Goal: Complete application form

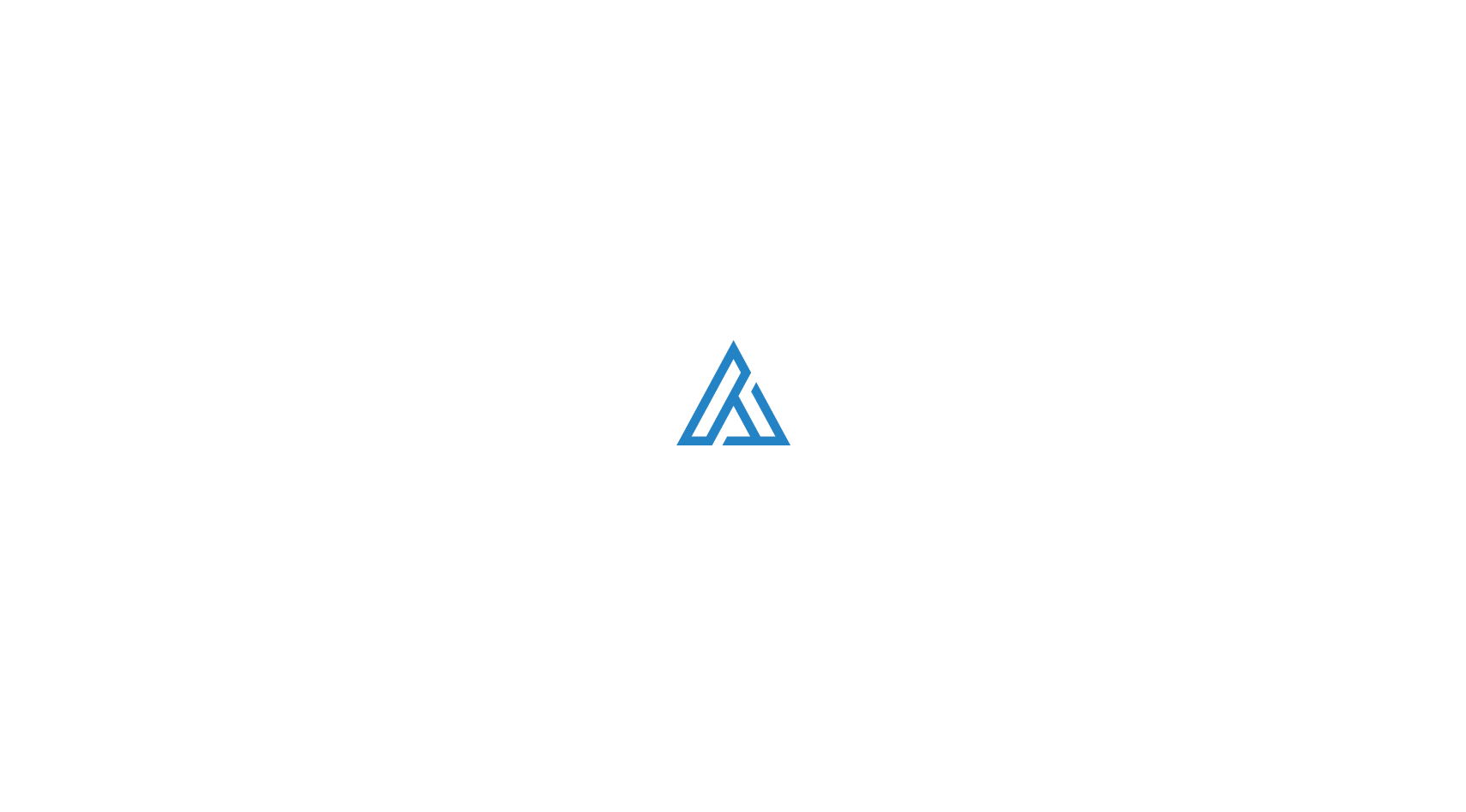
select select "English"
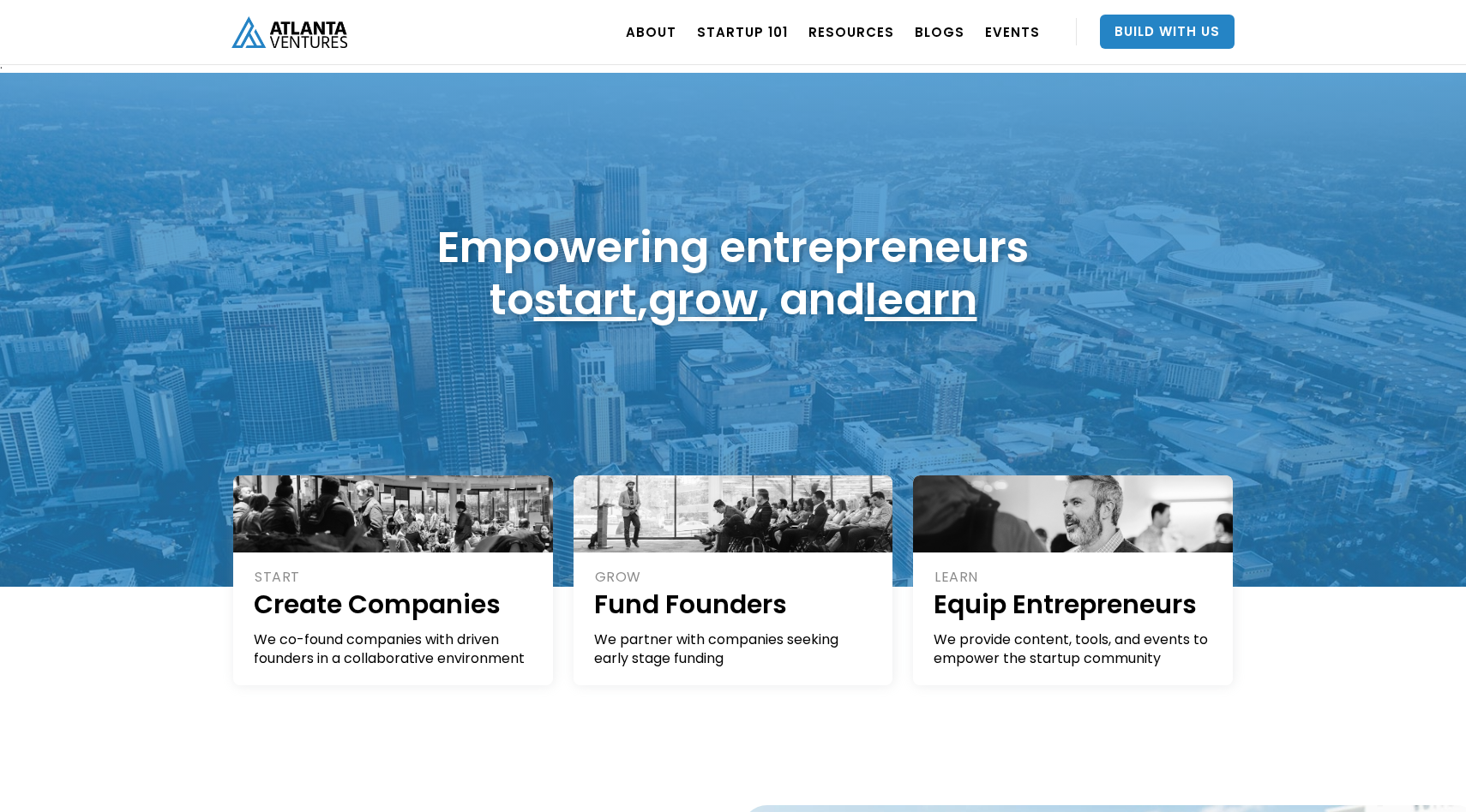
scroll to position [11, 0]
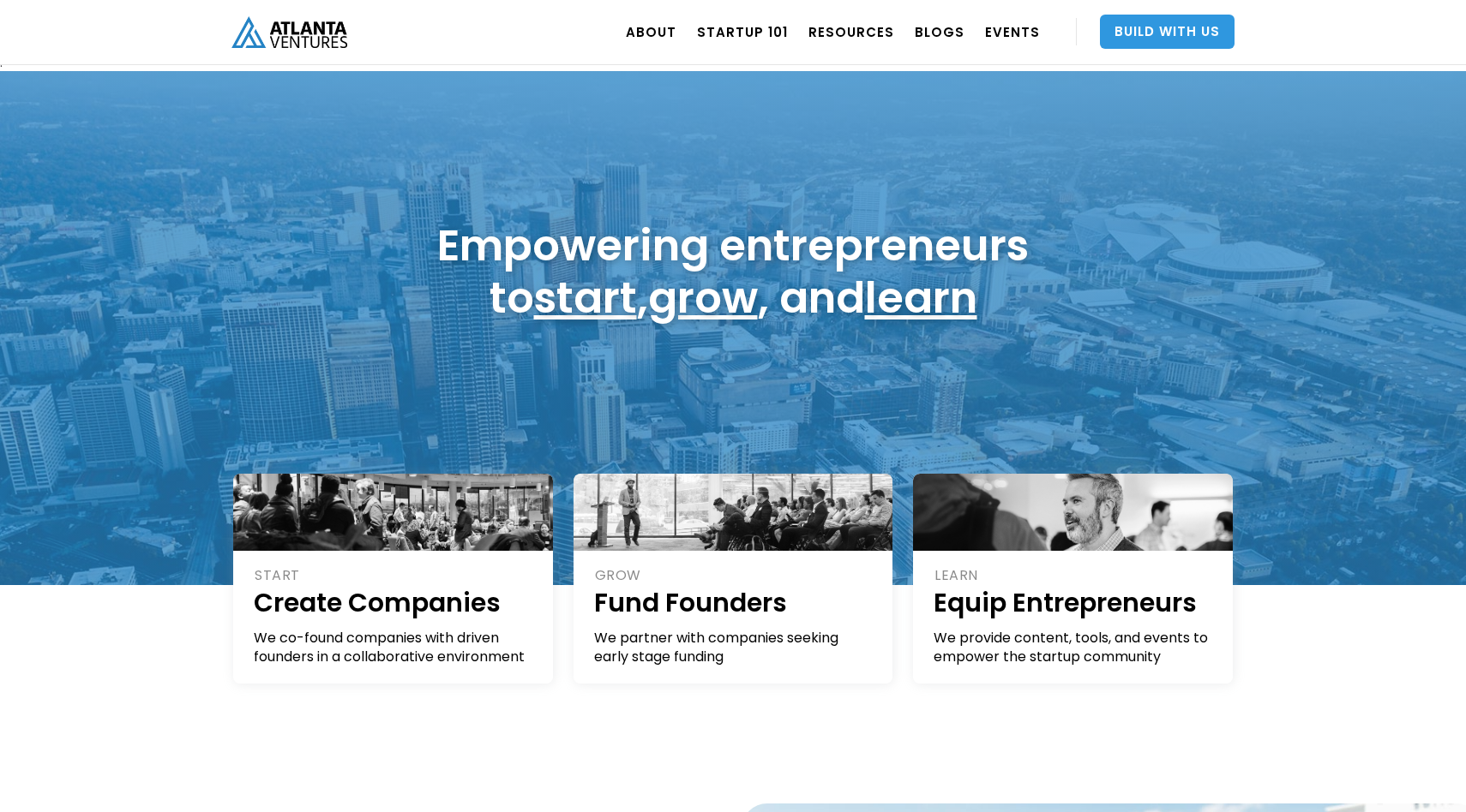
click at [1166, 36] on link "Build With Us" at bounding box center [1166, 32] width 135 height 34
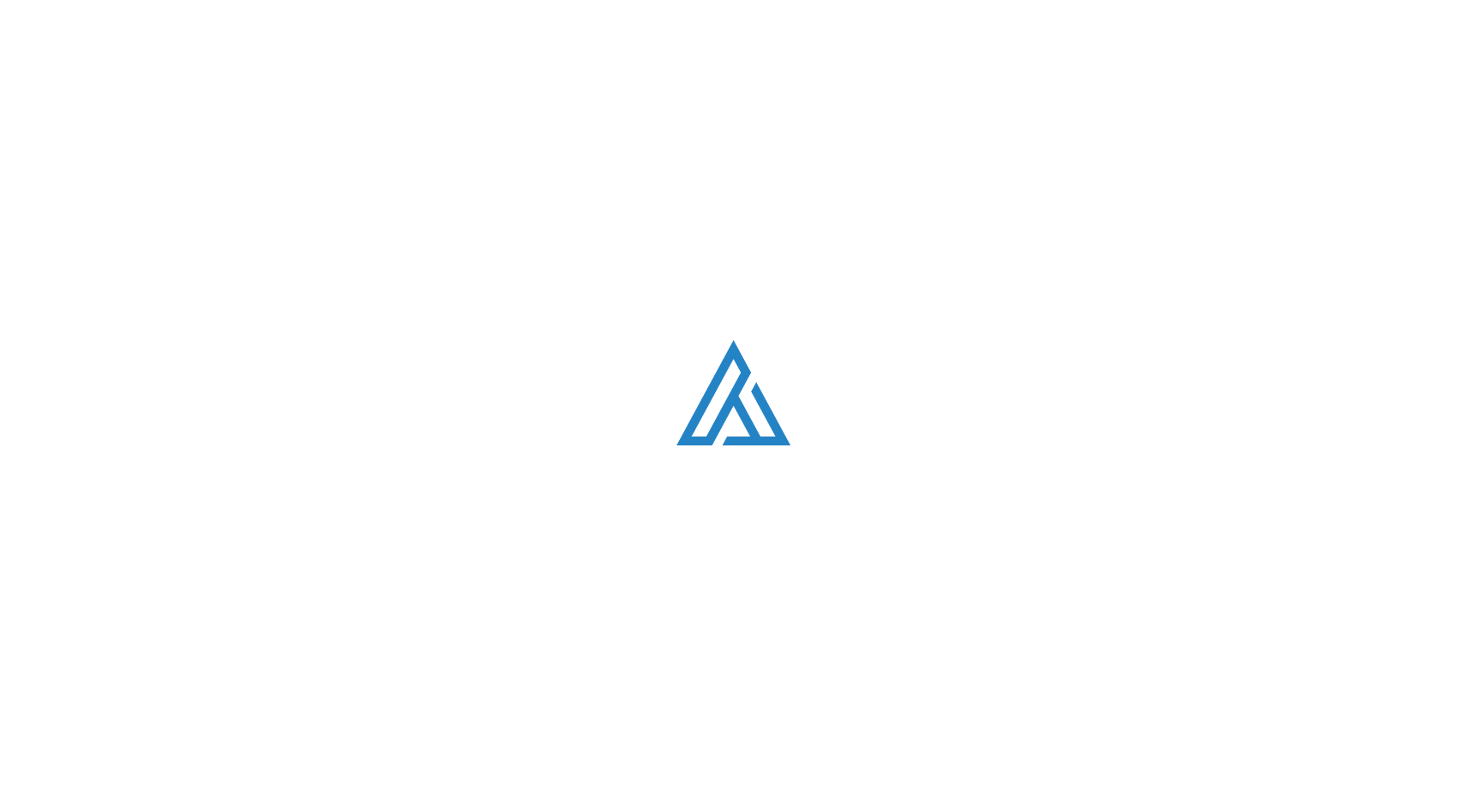
select select "English"
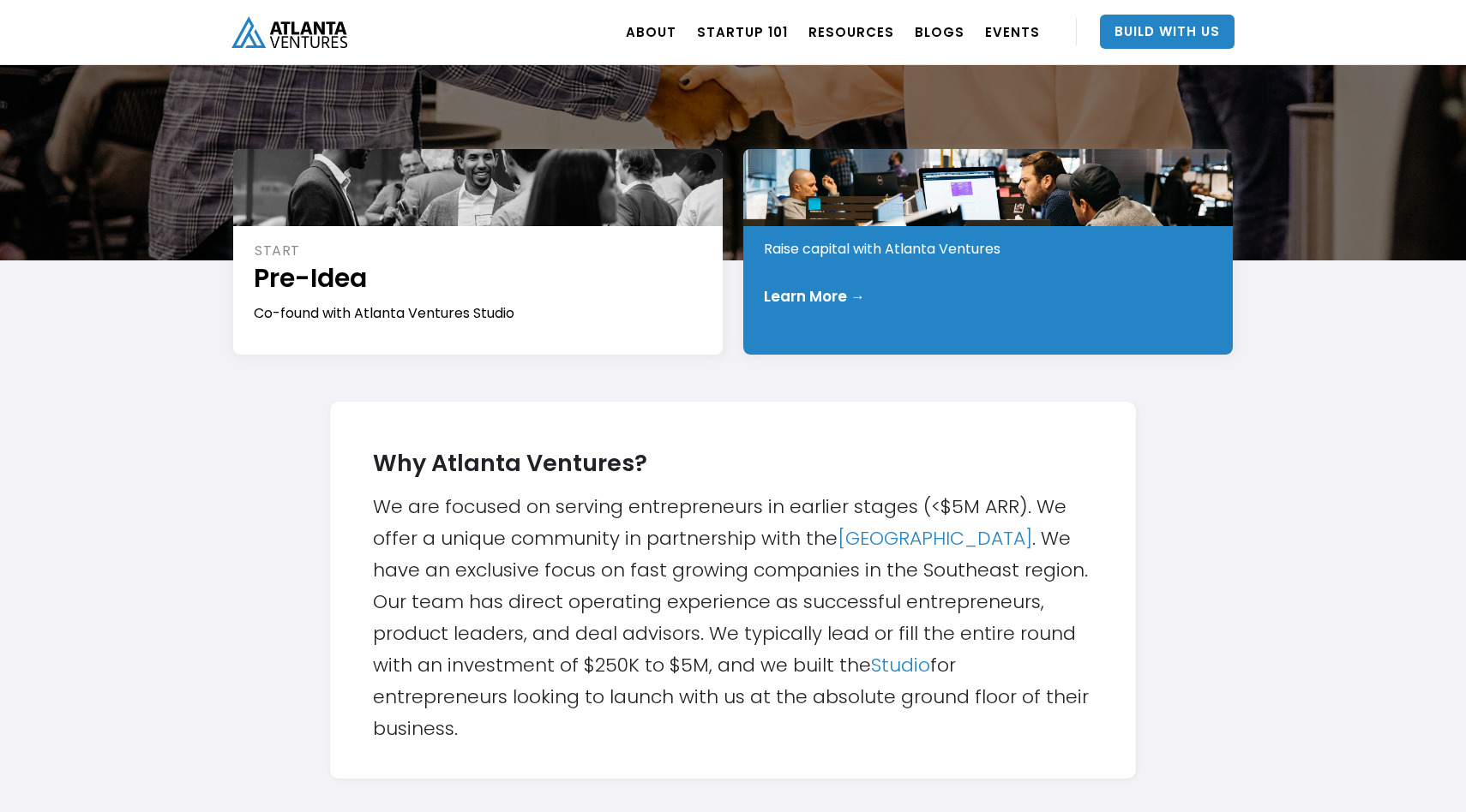
scroll to position [265, 0]
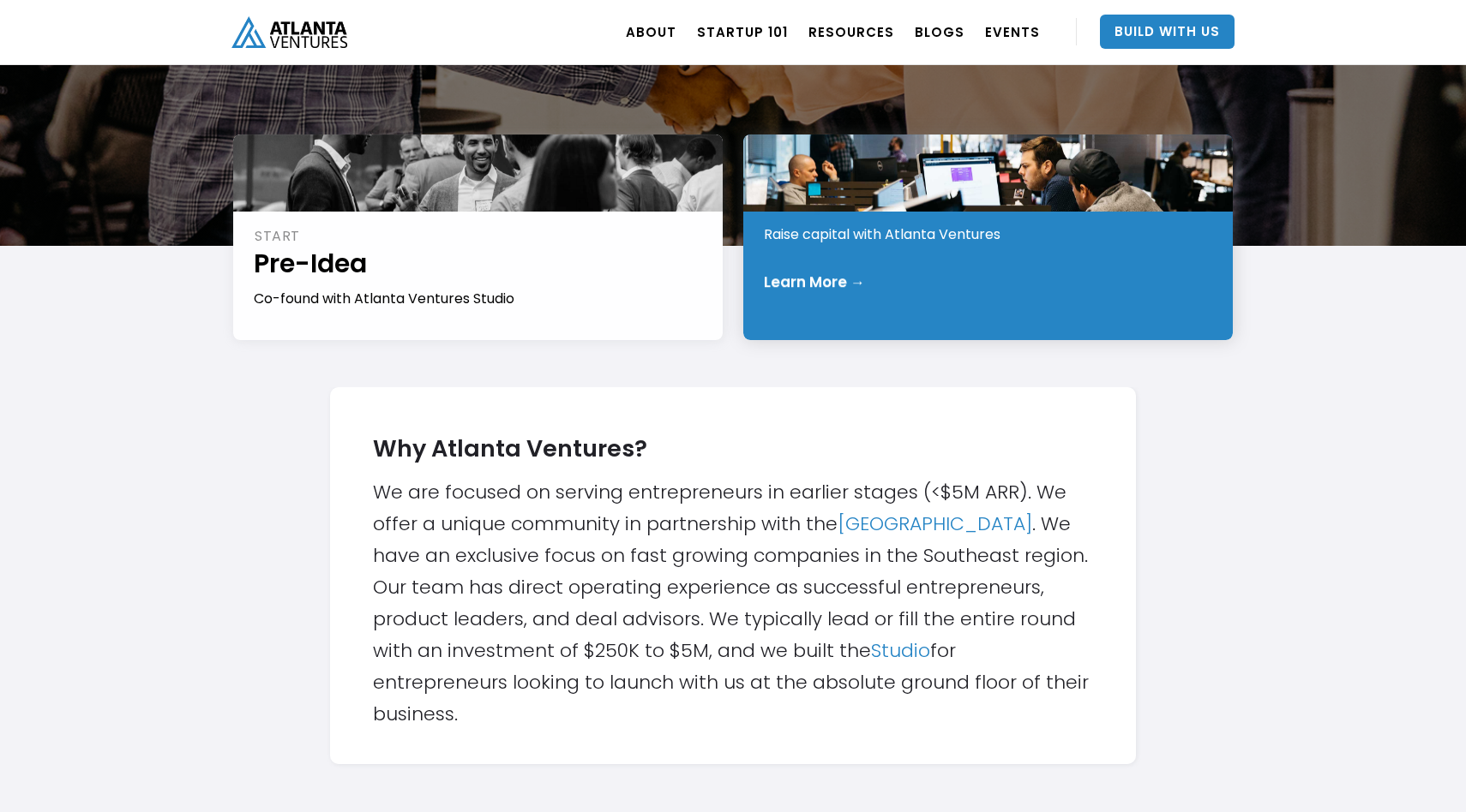
click at [969, 282] on div "Learn More →" at bounding box center [988, 281] width 450 height 17
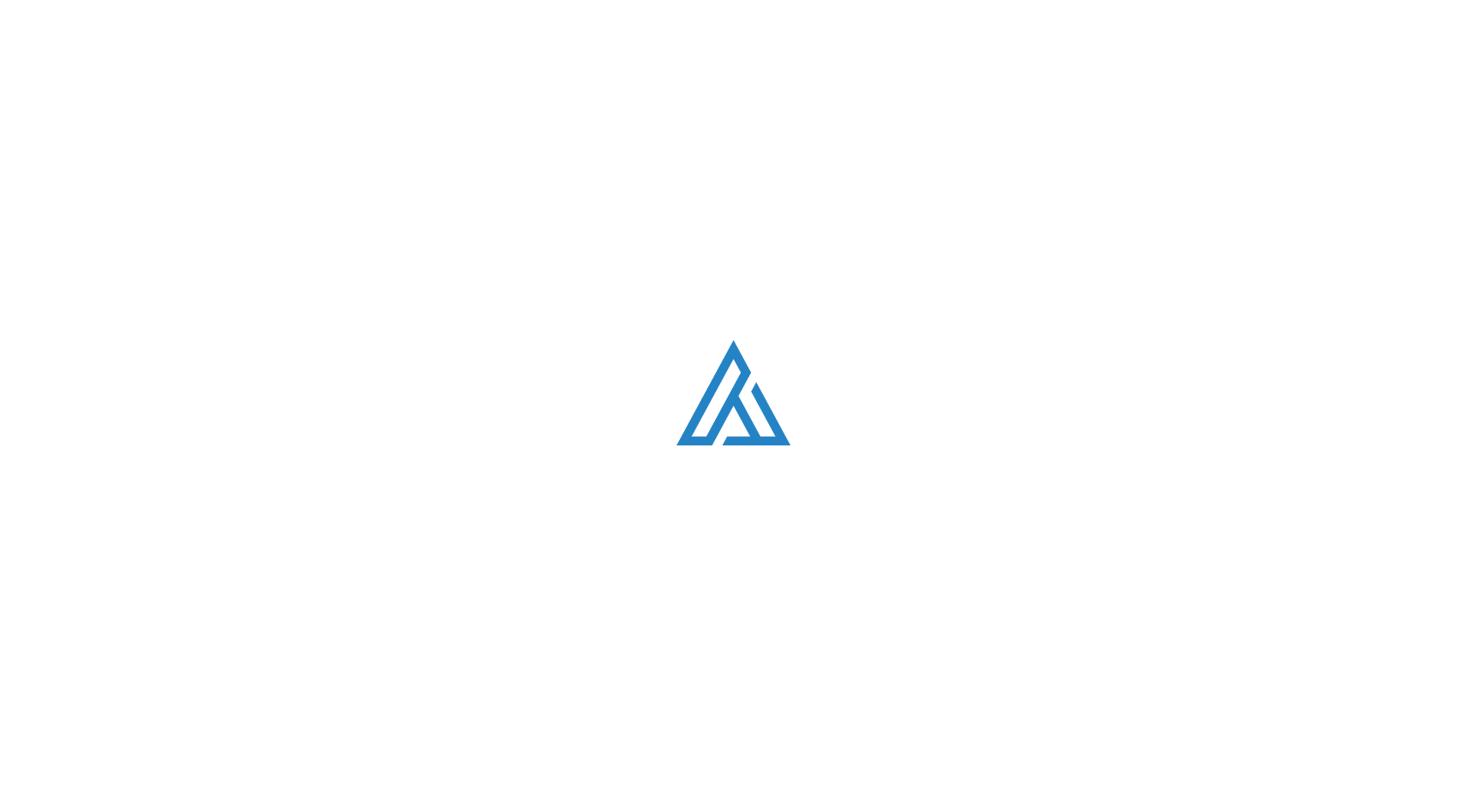
select select "English"
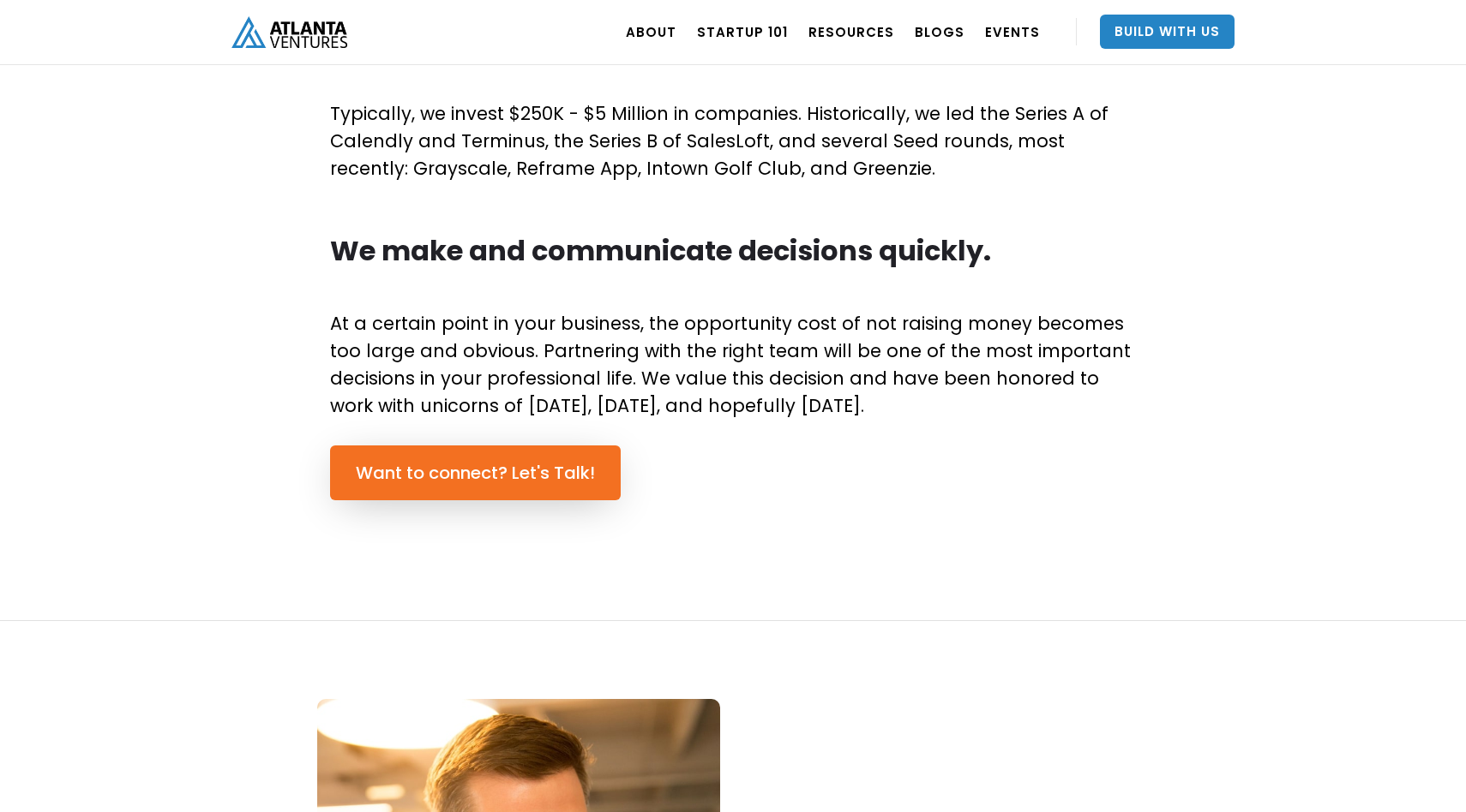
scroll to position [1067, 0]
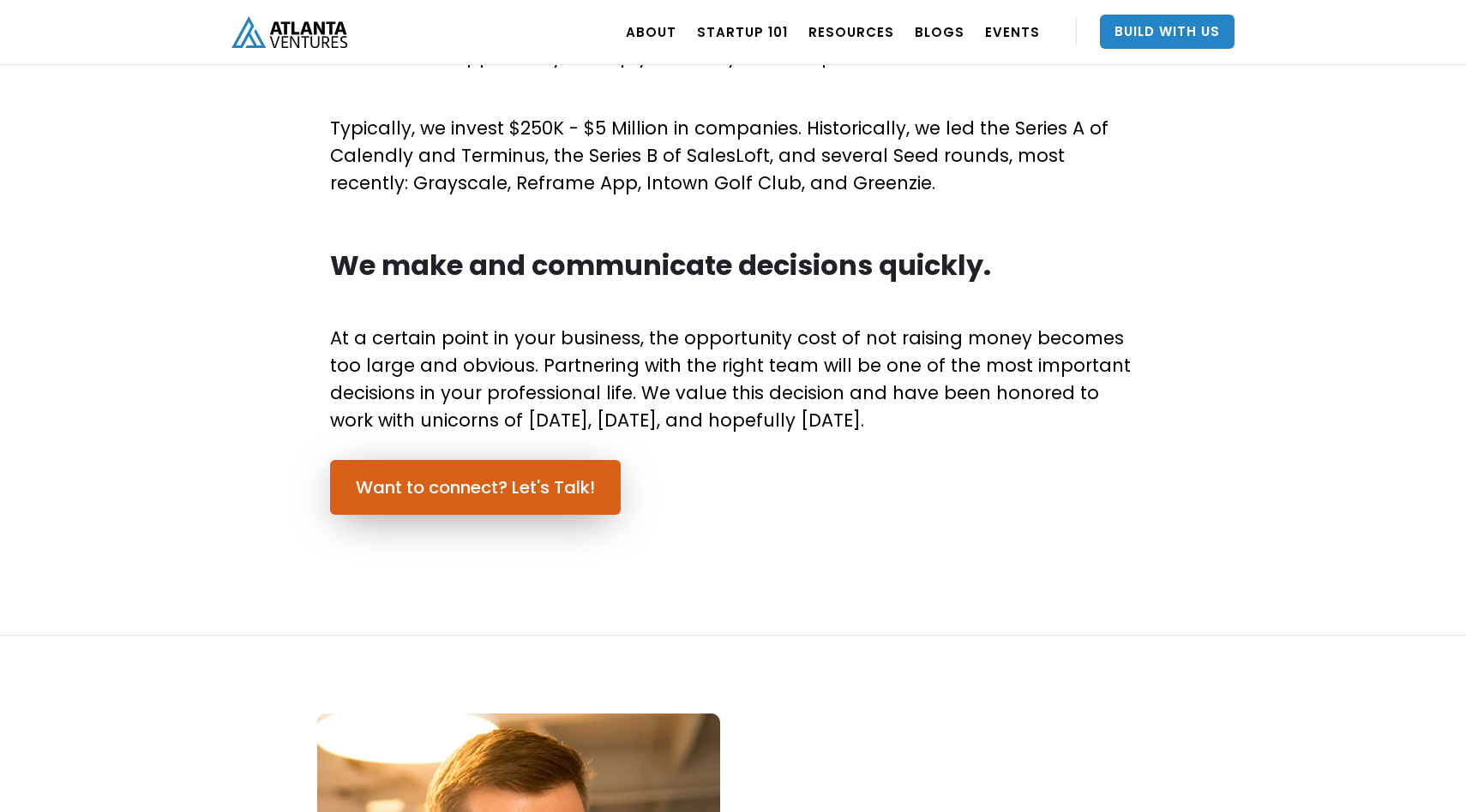
click at [476, 494] on link "Want to connect? Let's Talk!" at bounding box center [476, 488] width 291 height 55
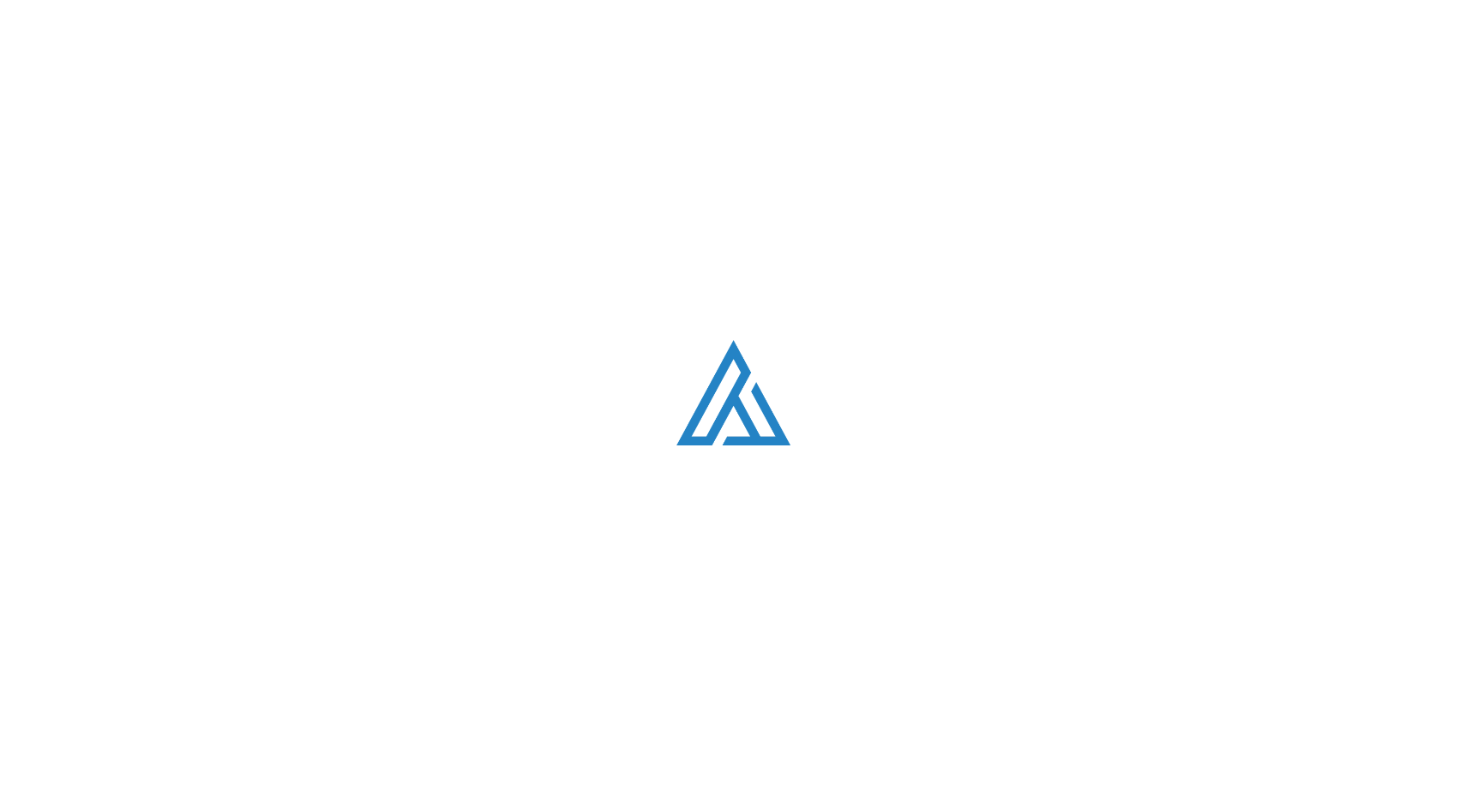
scroll to position [4866, 0]
select select "English"
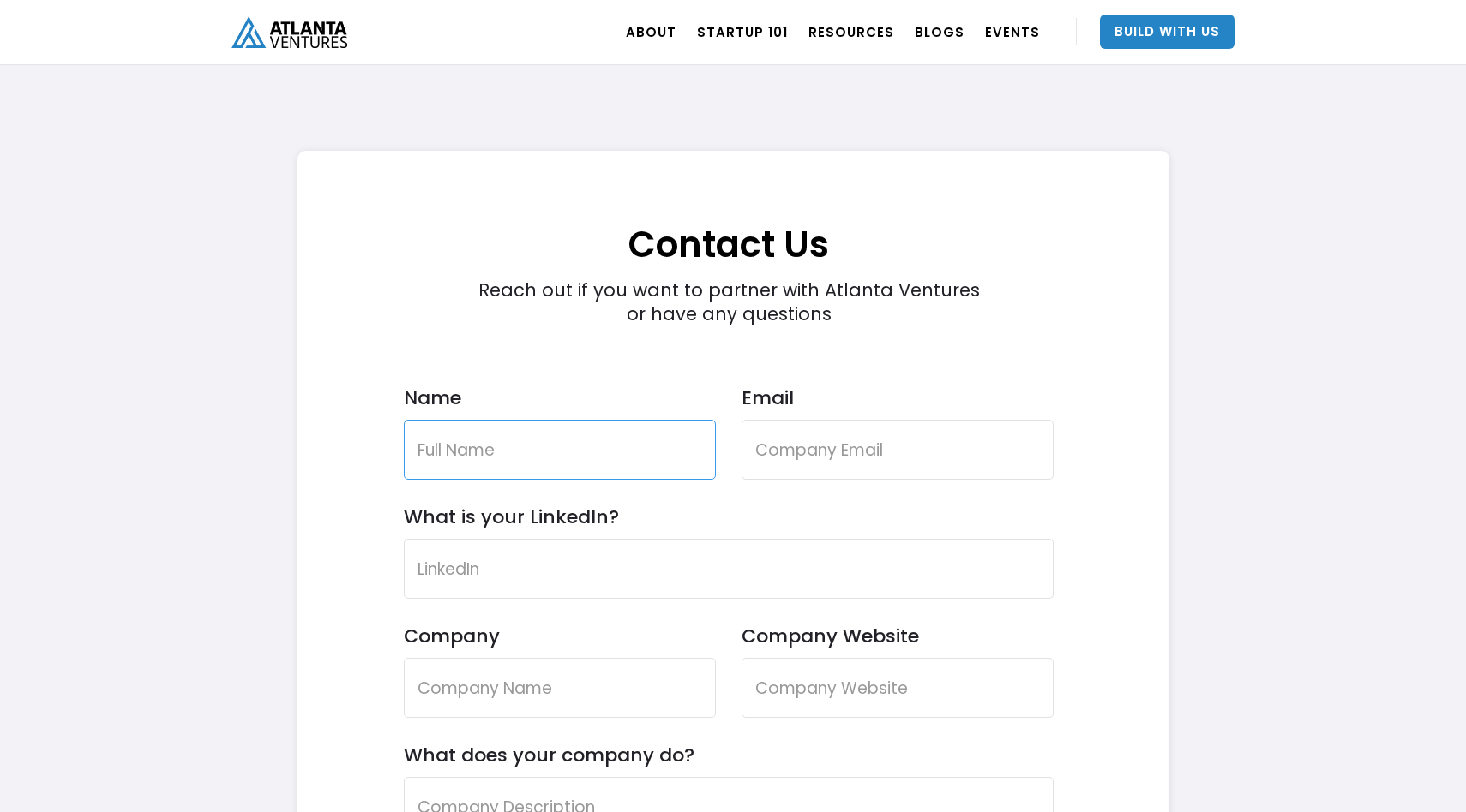
click at [512, 463] on input "Name" at bounding box center [559, 450] width 312 height 60
type input "[PERSON_NAME]"
type input "[EMAIL_ADDRESS][DOMAIN_NAME]"
click at [571, 557] on input "What is your LinkedIn?" at bounding box center [729, 569] width 650 height 60
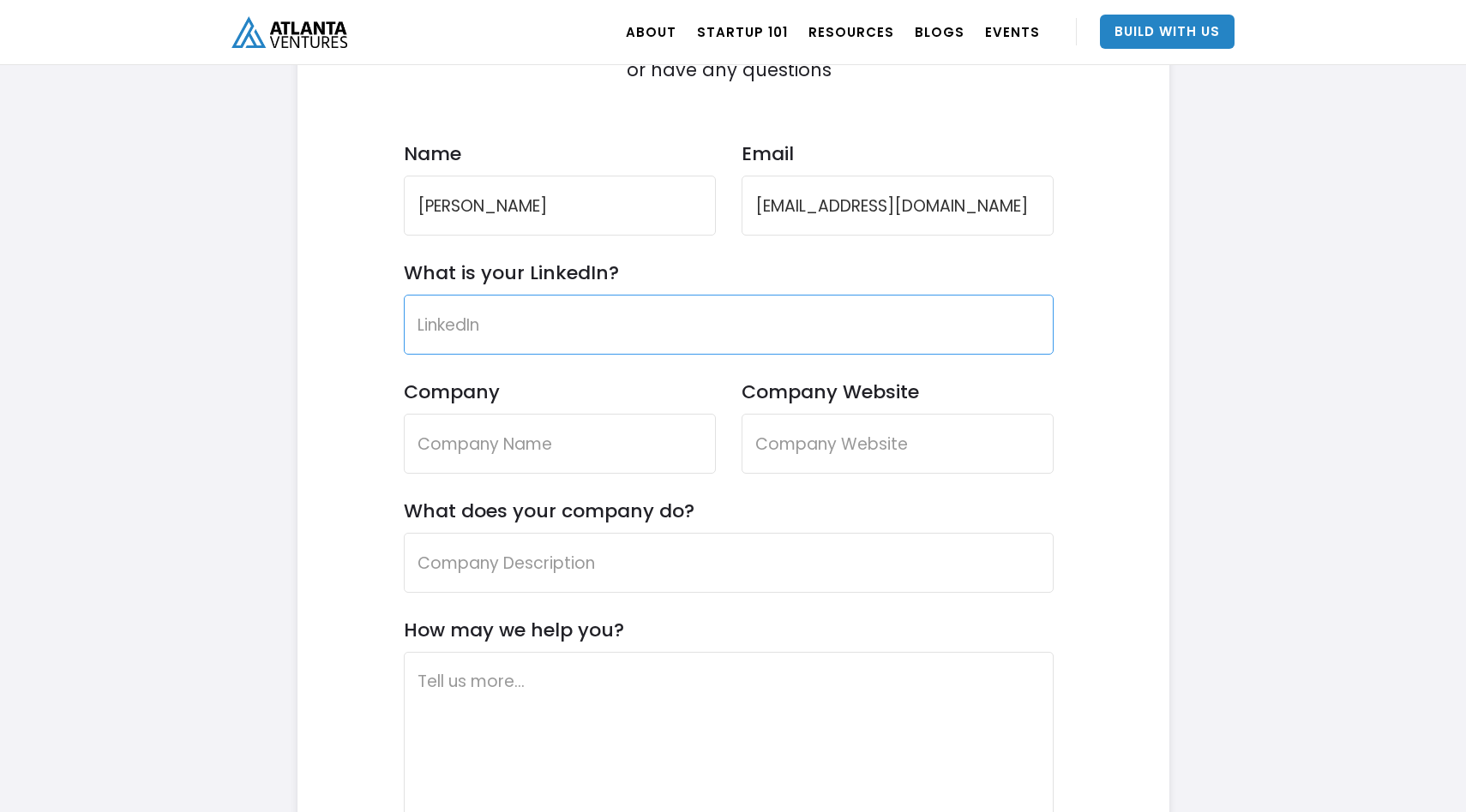
scroll to position [5149, 0]
